Goal: Task Accomplishment & Management: Use online tool/utility

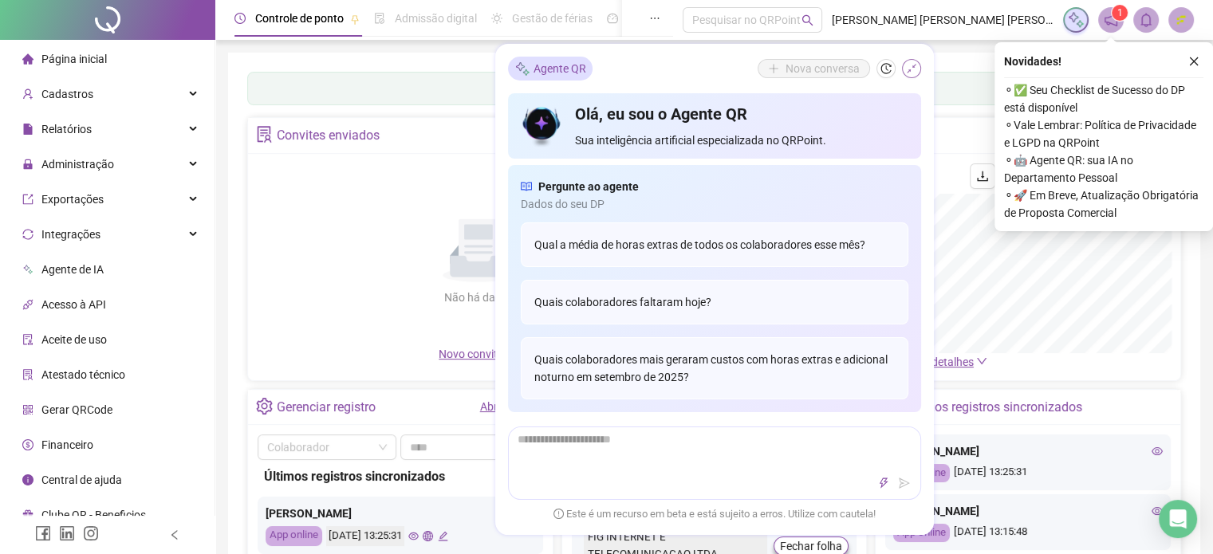
click at [912, 65] on icon "shrink" at bounding box center [911, 68] width 11 height 11
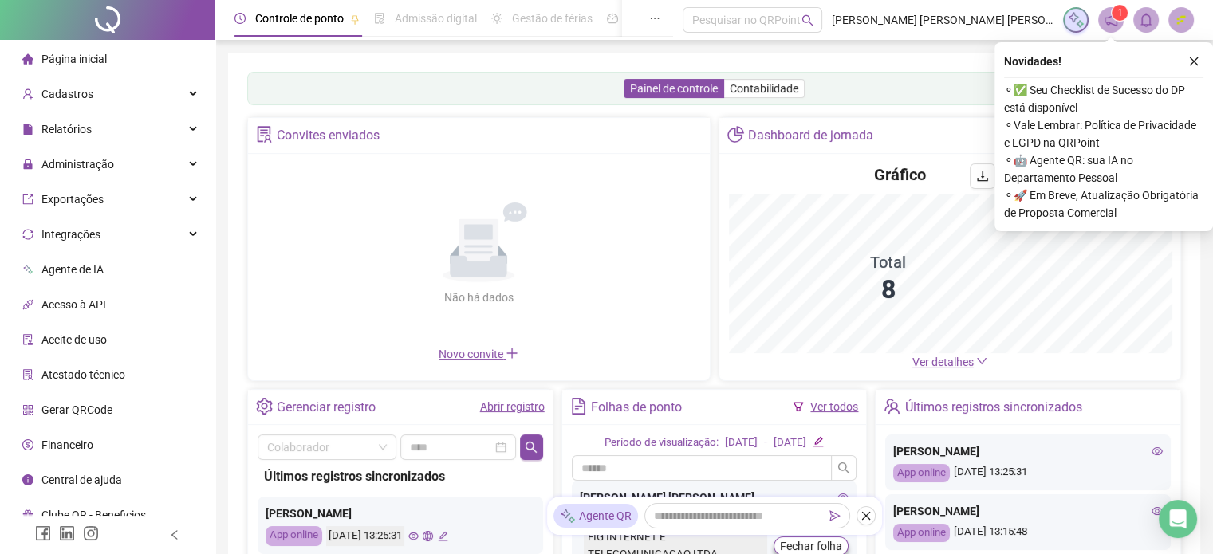
click at [97, 158] on span "Administração" at bounding box center [77, 164] width 73 height 13
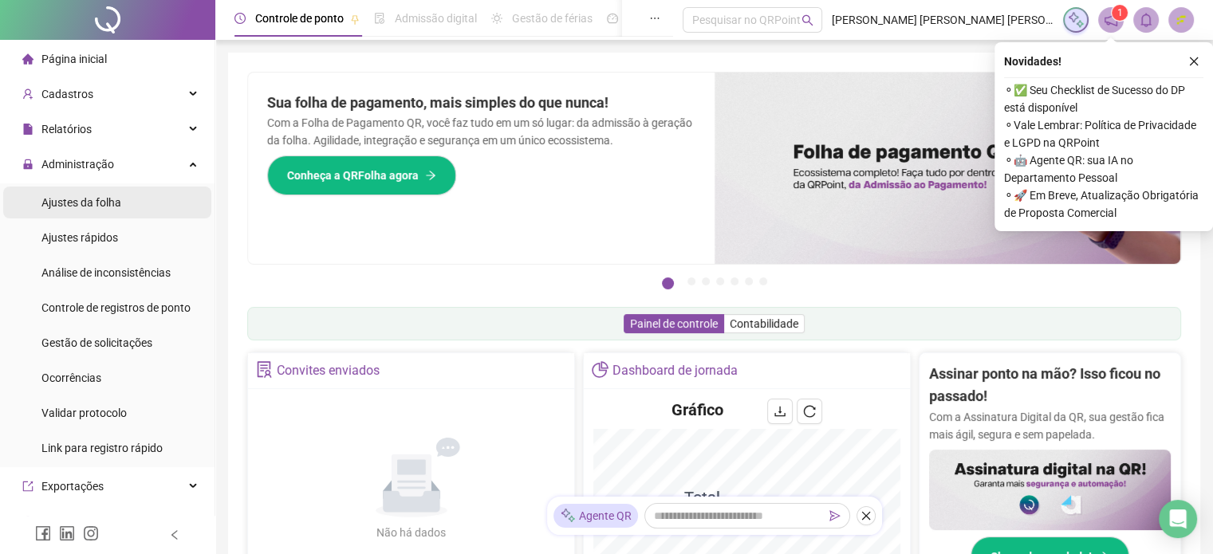
click at [91, 204] on span "Ajustes da folha" at bounding box center [81, 202] width 80 height 13
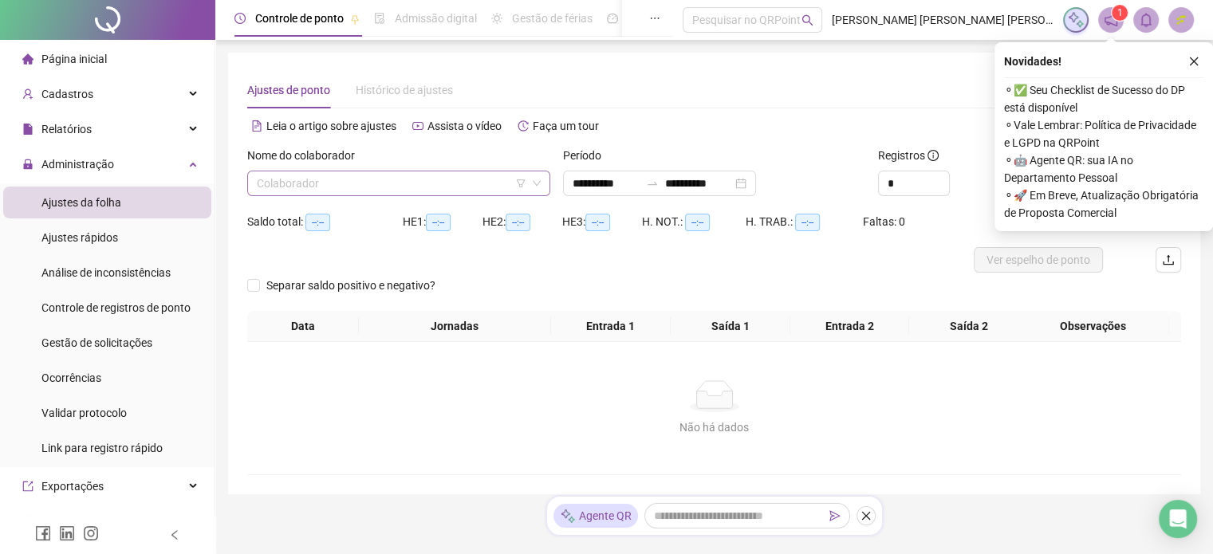
click at [389, 191] on input "search" at bounding box center [392, 183] width 270 height 24
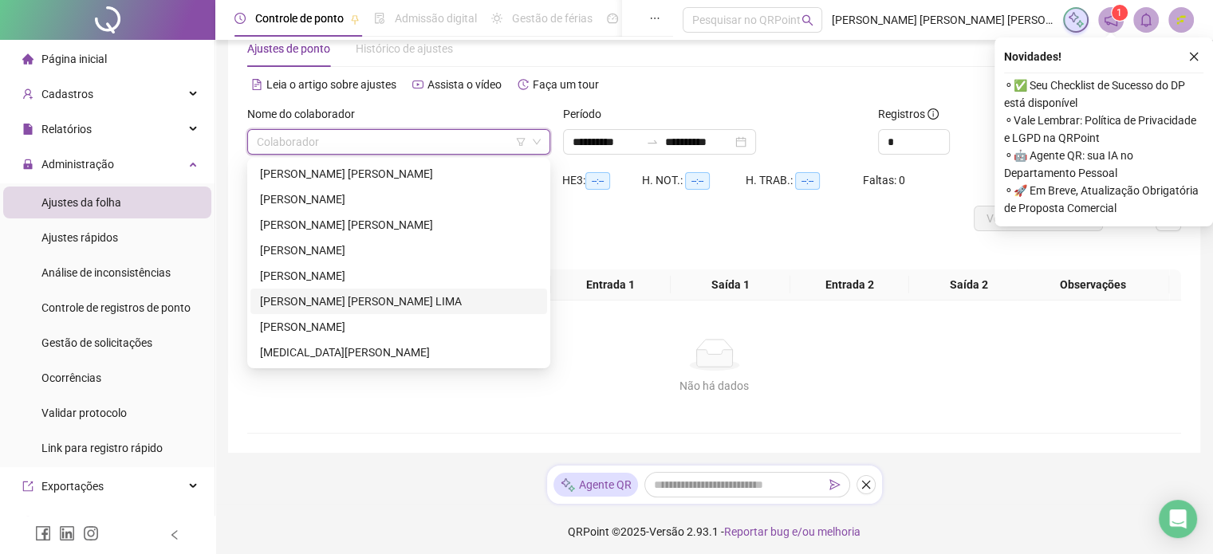
scroll to position [46, 0]
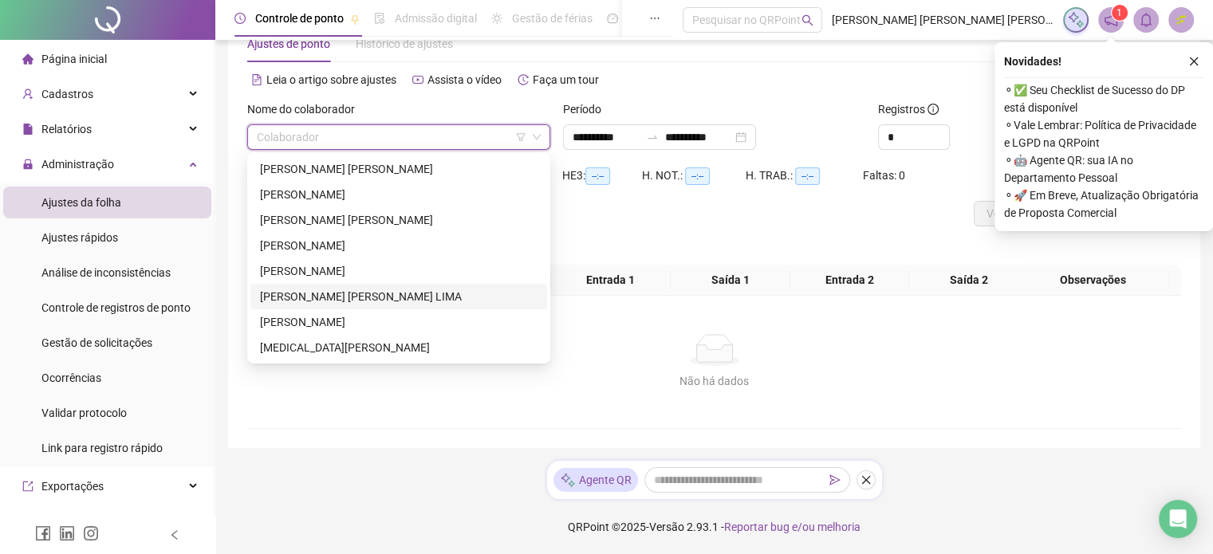
click at [325, 302] on div "[PERSON_NAME] [PERSON_NAME] LIMA" at bounding box center [399, 297] width 278 height 18
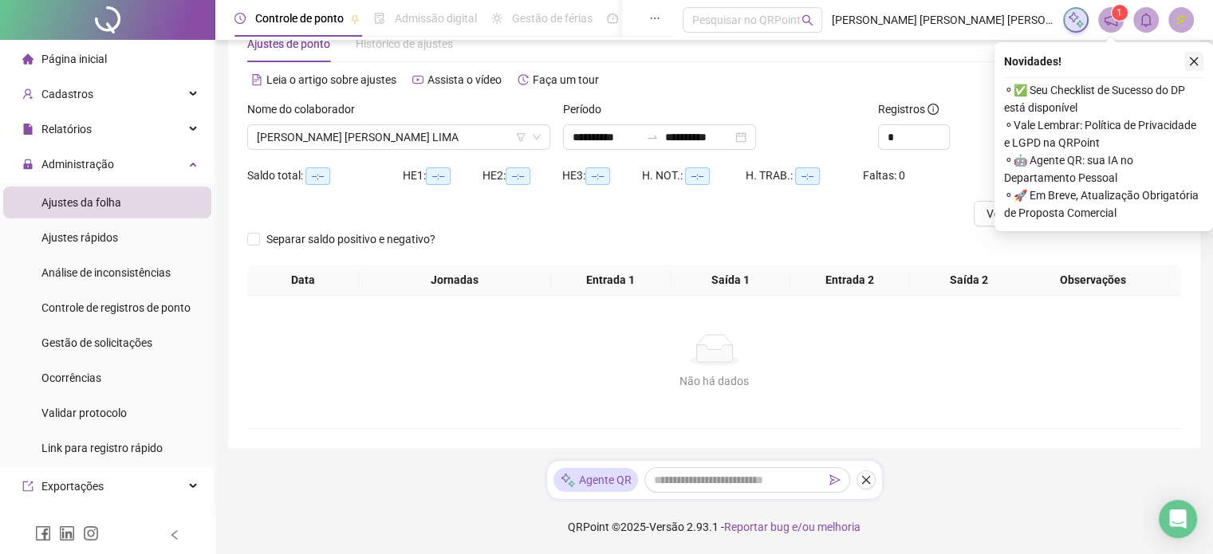
click at [1194, 60] on icon "close" at bounding box center [1193, 61] width 11 height 11
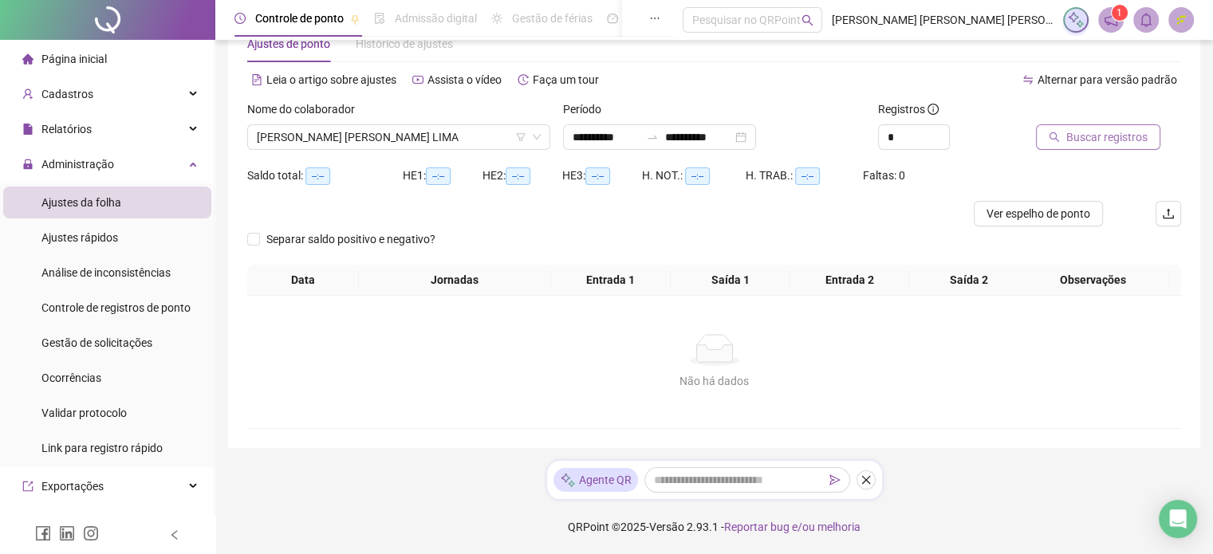
click at [1107, 138] on span "Buscar registros" at bounding box center [1106, 137] width 81 height 18
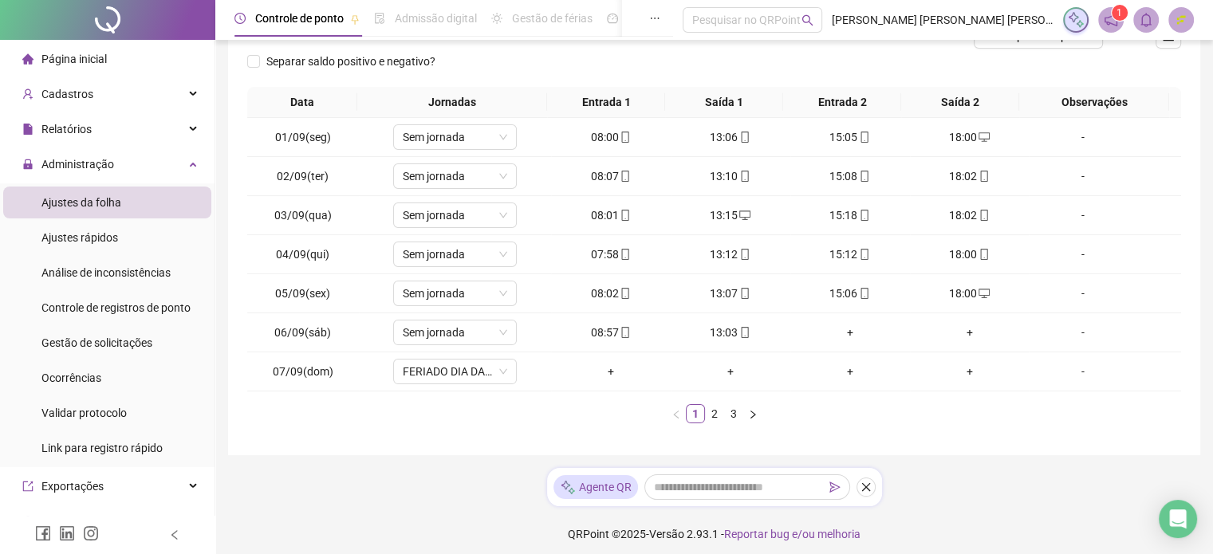
scroll to position [230, 0]
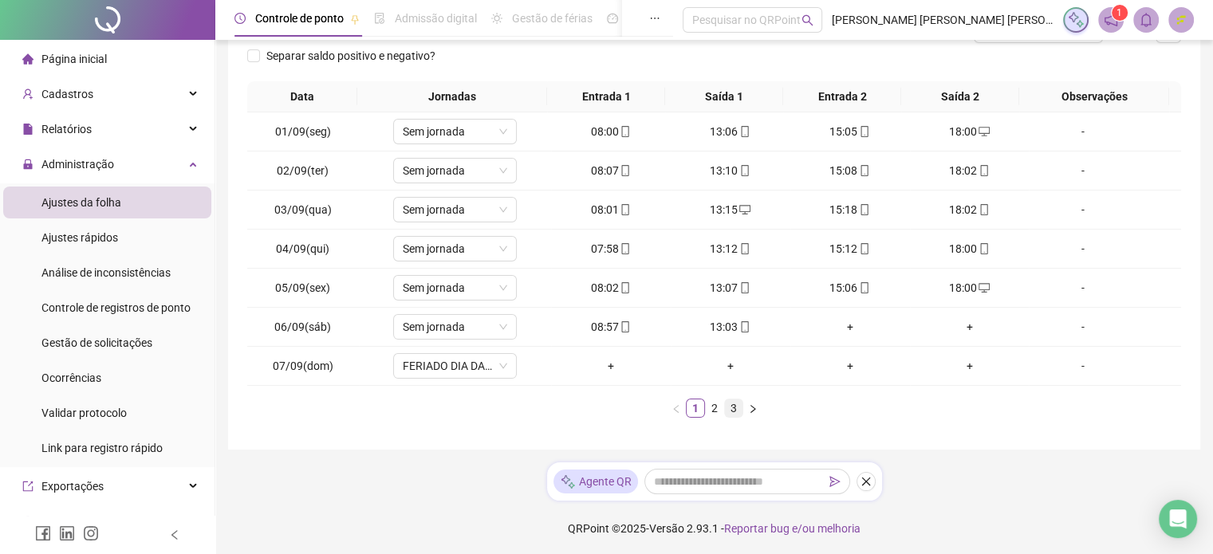
click at [727, 408] on link "3" at bounding box center [734, 409] width 18 height 18
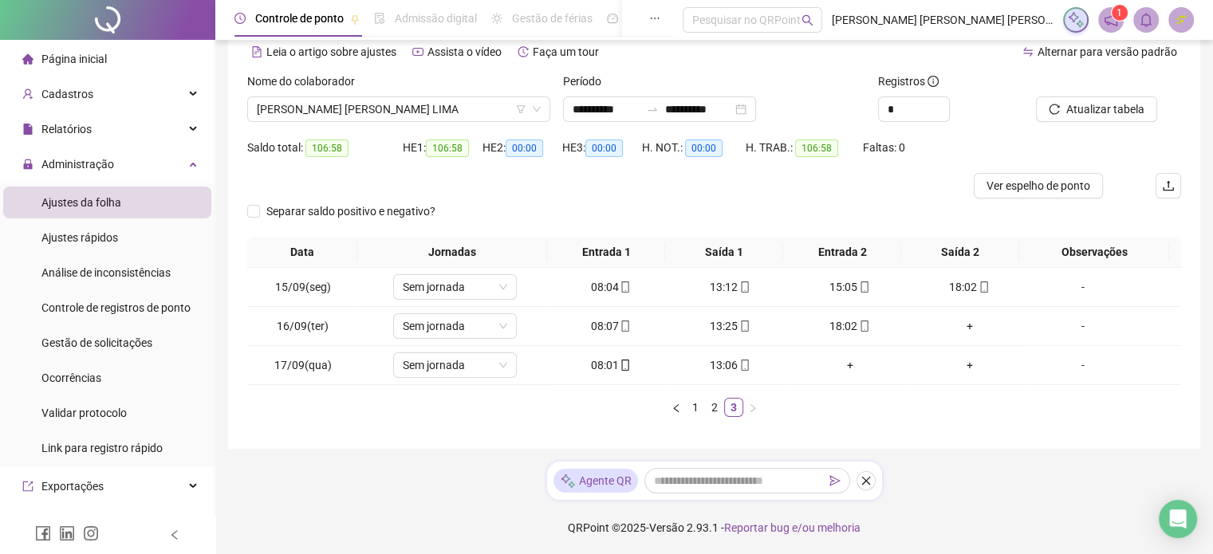
scroll to position [0, 0]
